Goal: Navigation & Orientation: Find specific page/section

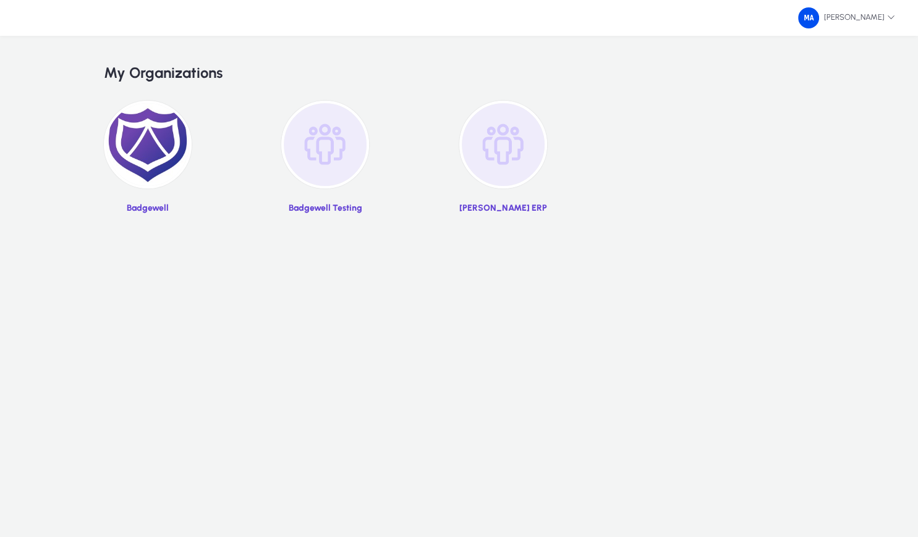
click at [135, 139] on img at bounding box center [148, 145] width 88 height 88
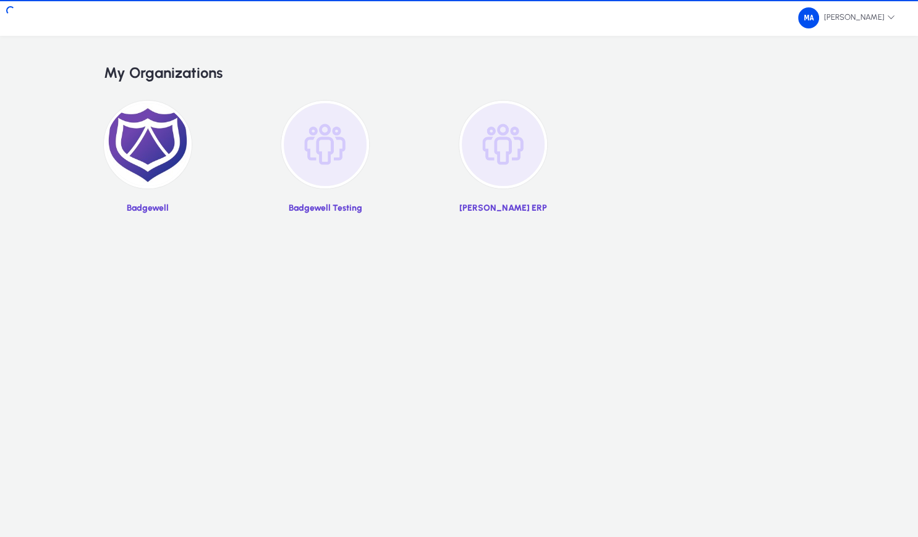
click at [488, 146] on img at bounding box center [503, 145] width 88 height 88
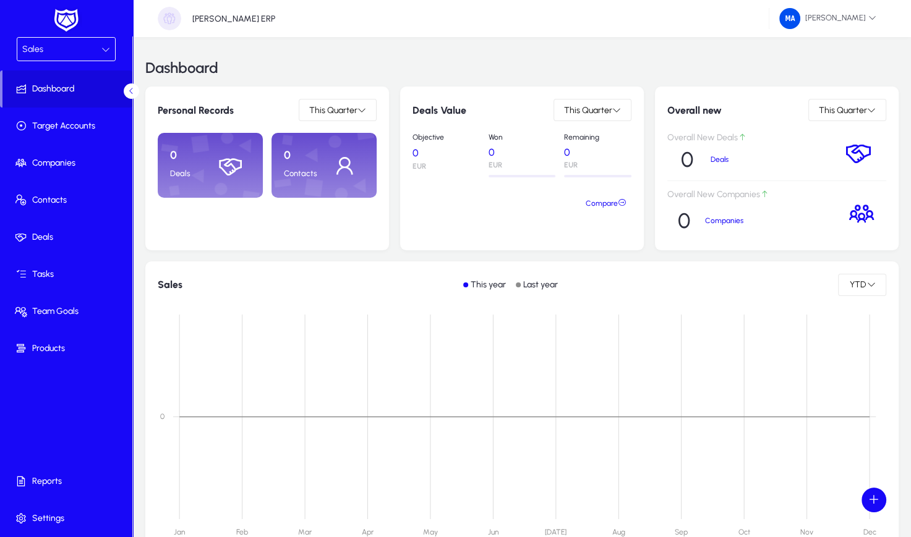
click at [61, 48] on div "Sales" at bounding box center [61, 49] width 79 height 16
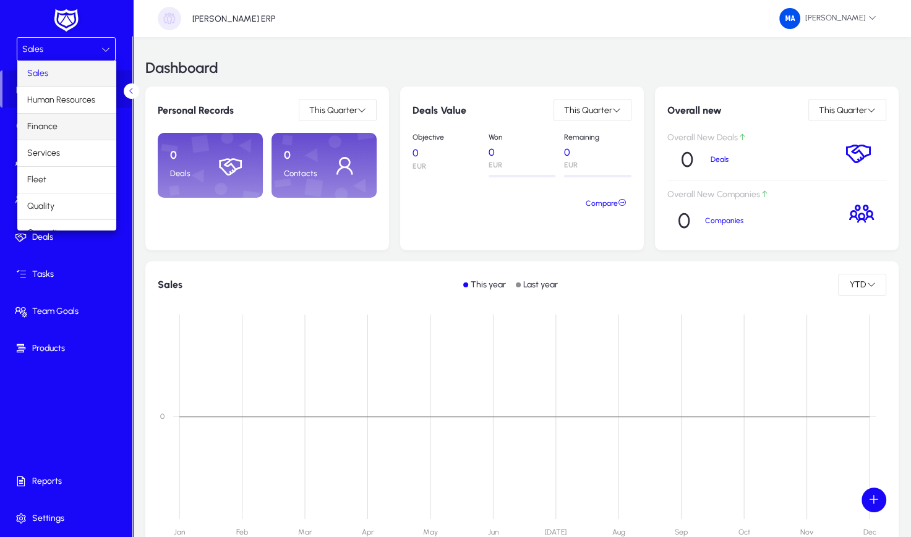
click at [62, 119] on mat-option "Finance" at bounding box center [66, 127] width 99 height 26
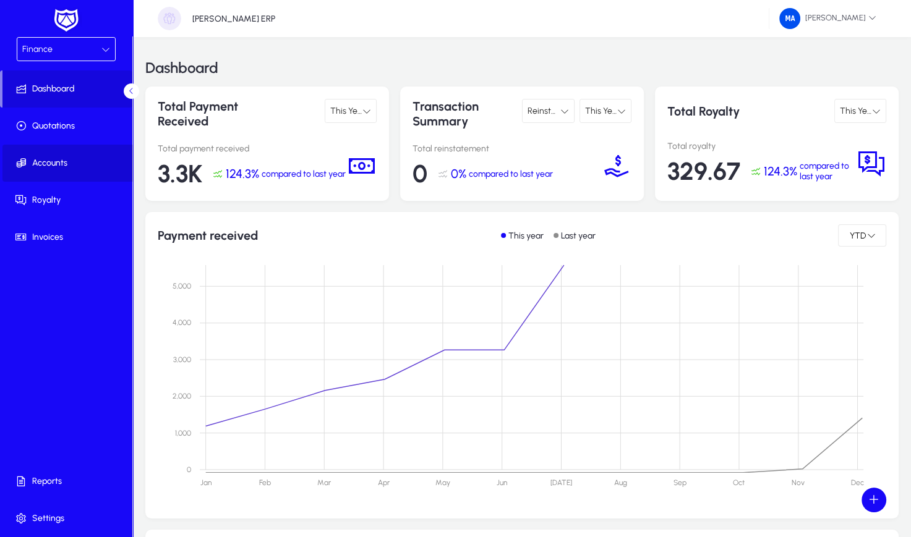
click at [57, 161] on span "Accounts" at bounding box center [68, 163] width 132 height 12
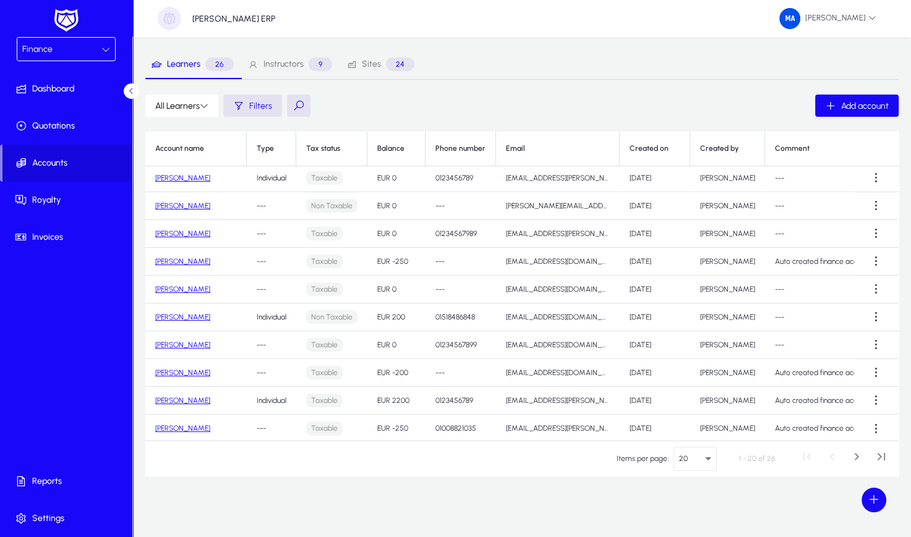
scroll to position [289, 0]
click at [699, 453] on div "20" at bounding box center [692, 458] width 26 height 11
click at [697, 435] on span "500" at bounding box center [691, 433] width 15 height 15
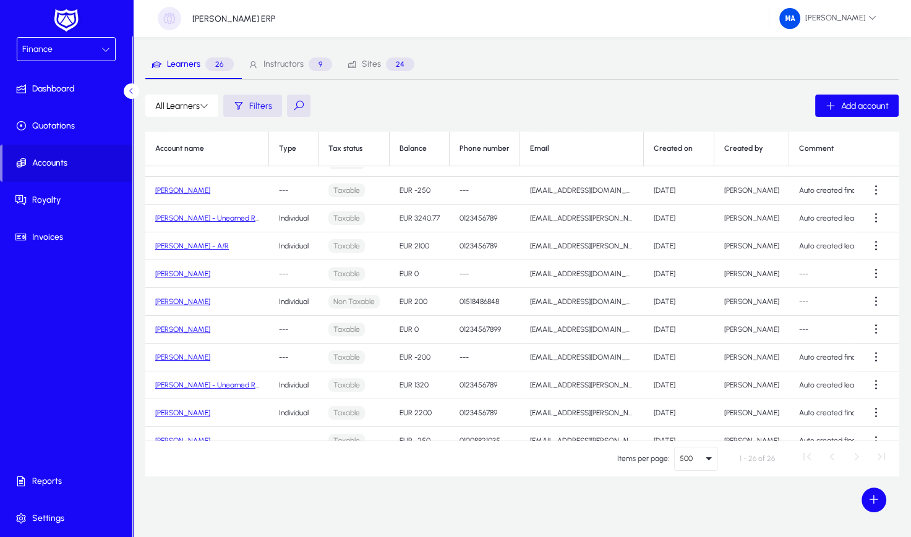
scroll to position [456, 0]
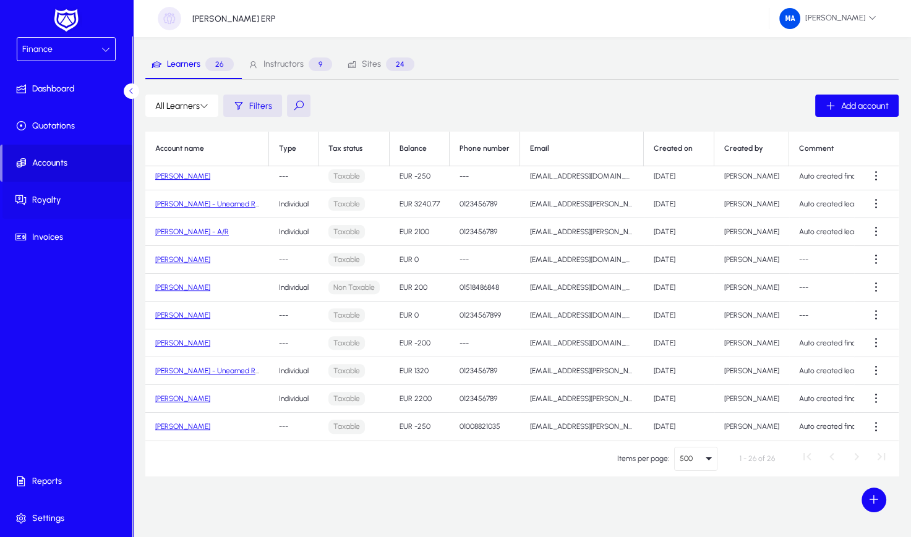
click at [57, 207] on span at bounding box center [68, 200] width 132 height 30
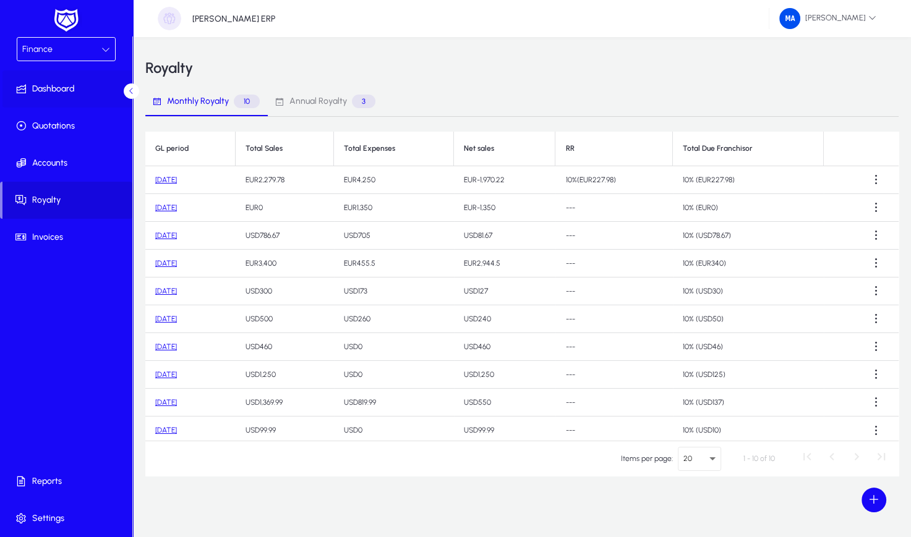
click at [71, 90] on span "Dashboard" at bounding box center [68, 89] width 132 height 12
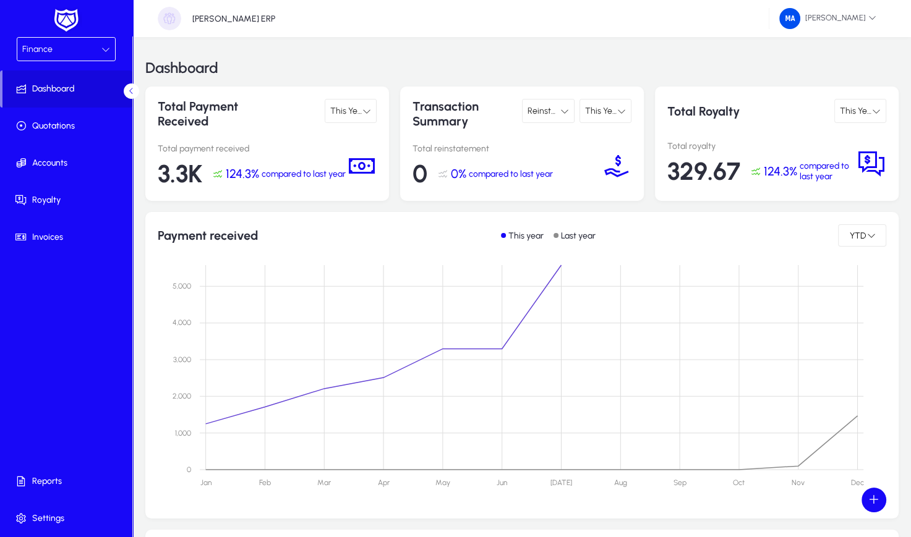
click at [63, 23] on img at bounding box center [66, 20] width 31 height 26
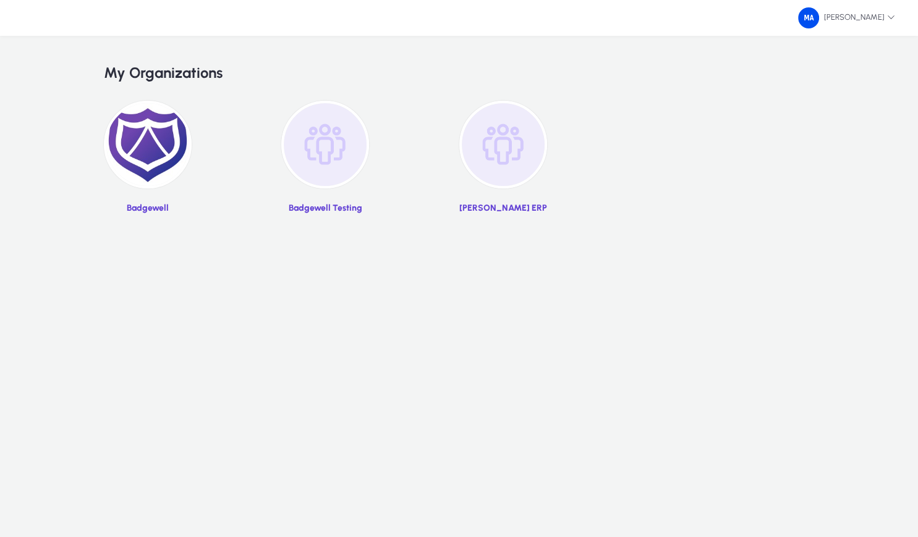
click at [143, 156] on img at bounding box center [148, 145] width 88 height 88
